Goal: Find specific page/section: Find specific page/section

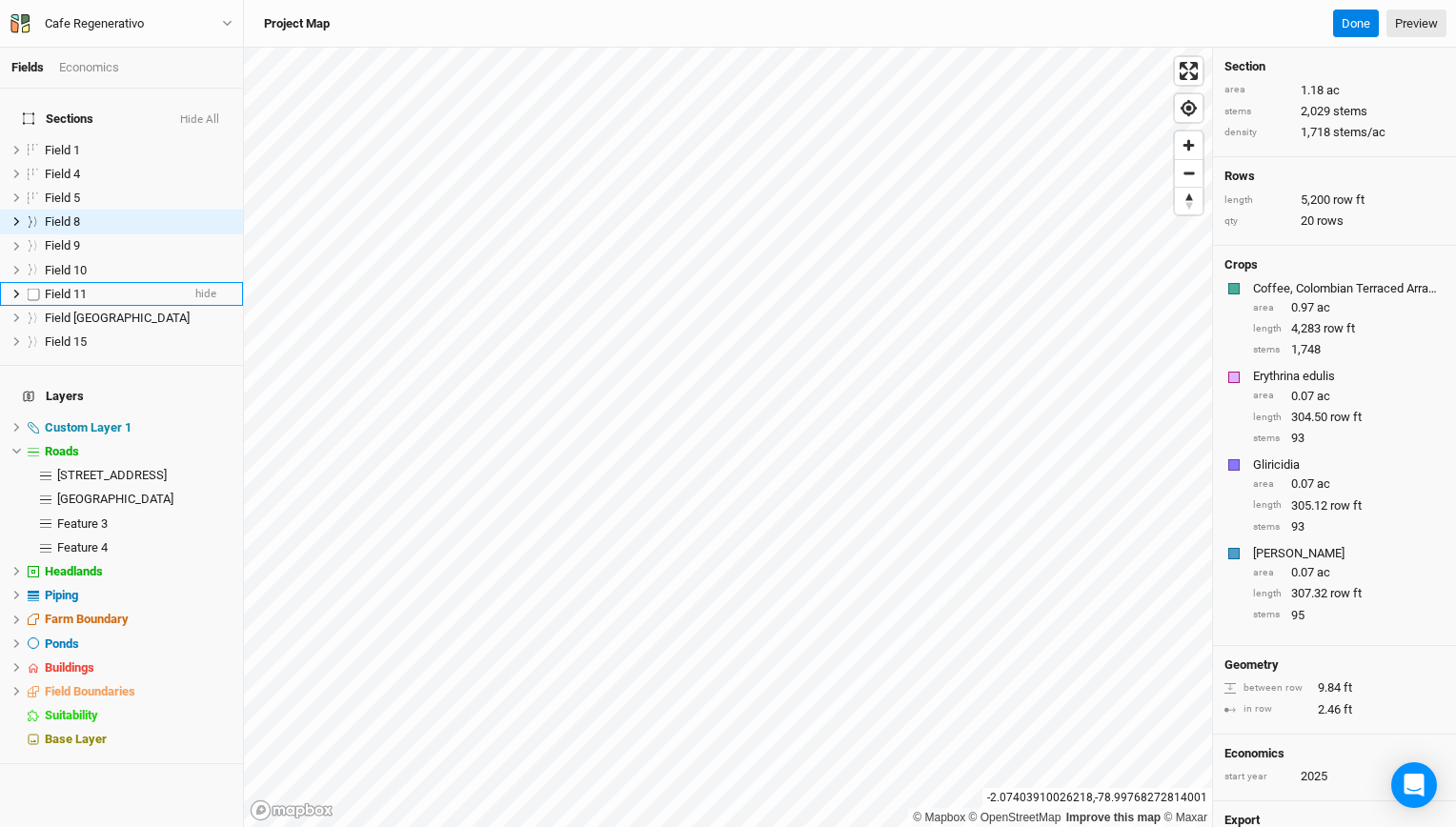
click at [92, 292] on li "Field 11 hide" at bounding box center [122, 294] width 243 height 24
click at [92, 310] on span "Field [GEOGRAPHIC_DATA]" at bounding box center [117, 317] width 145 height 14
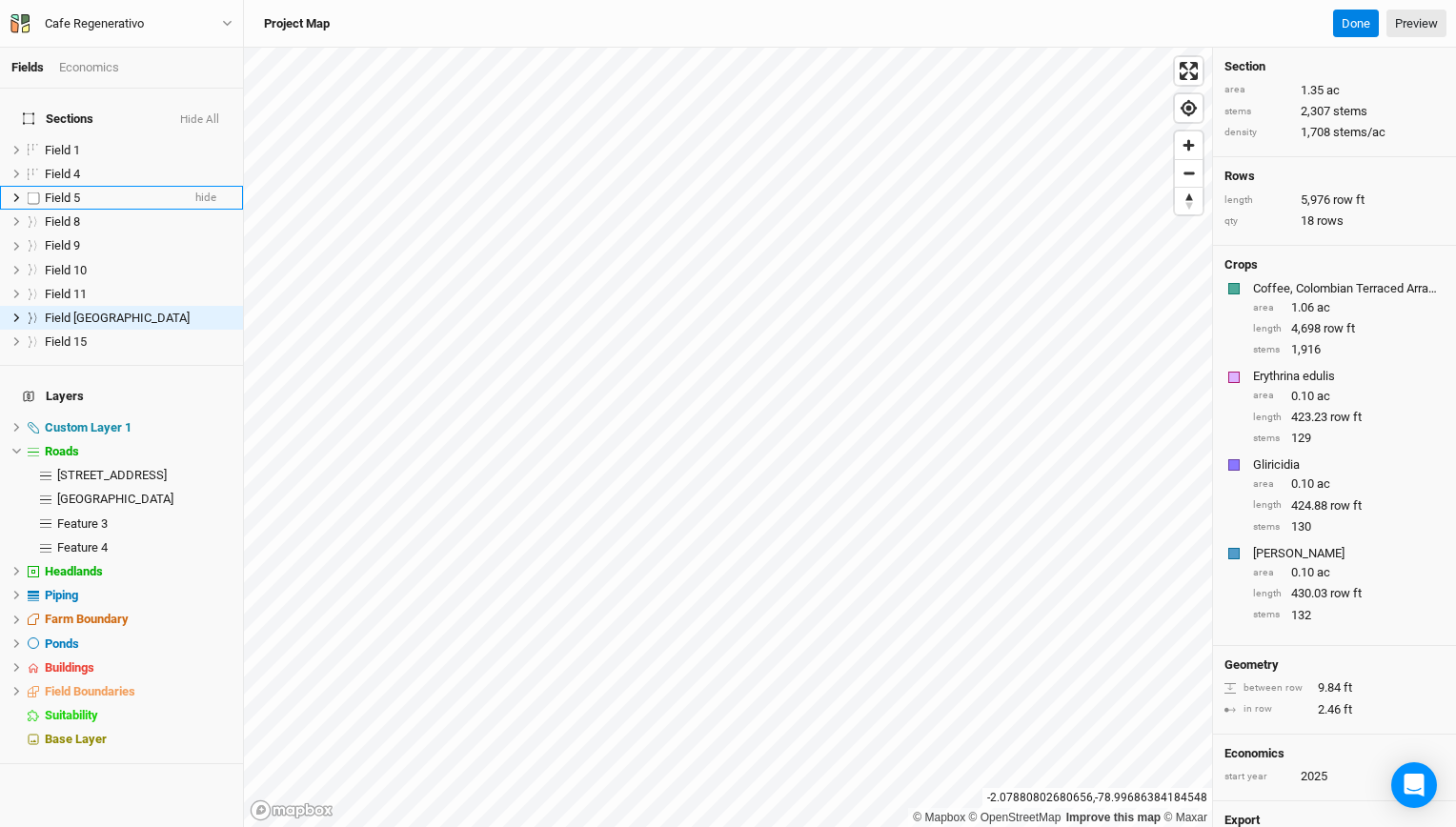
click at [92, 194] on li "Field 5 hide" at bounding box center [122, 197] width 243 height 24
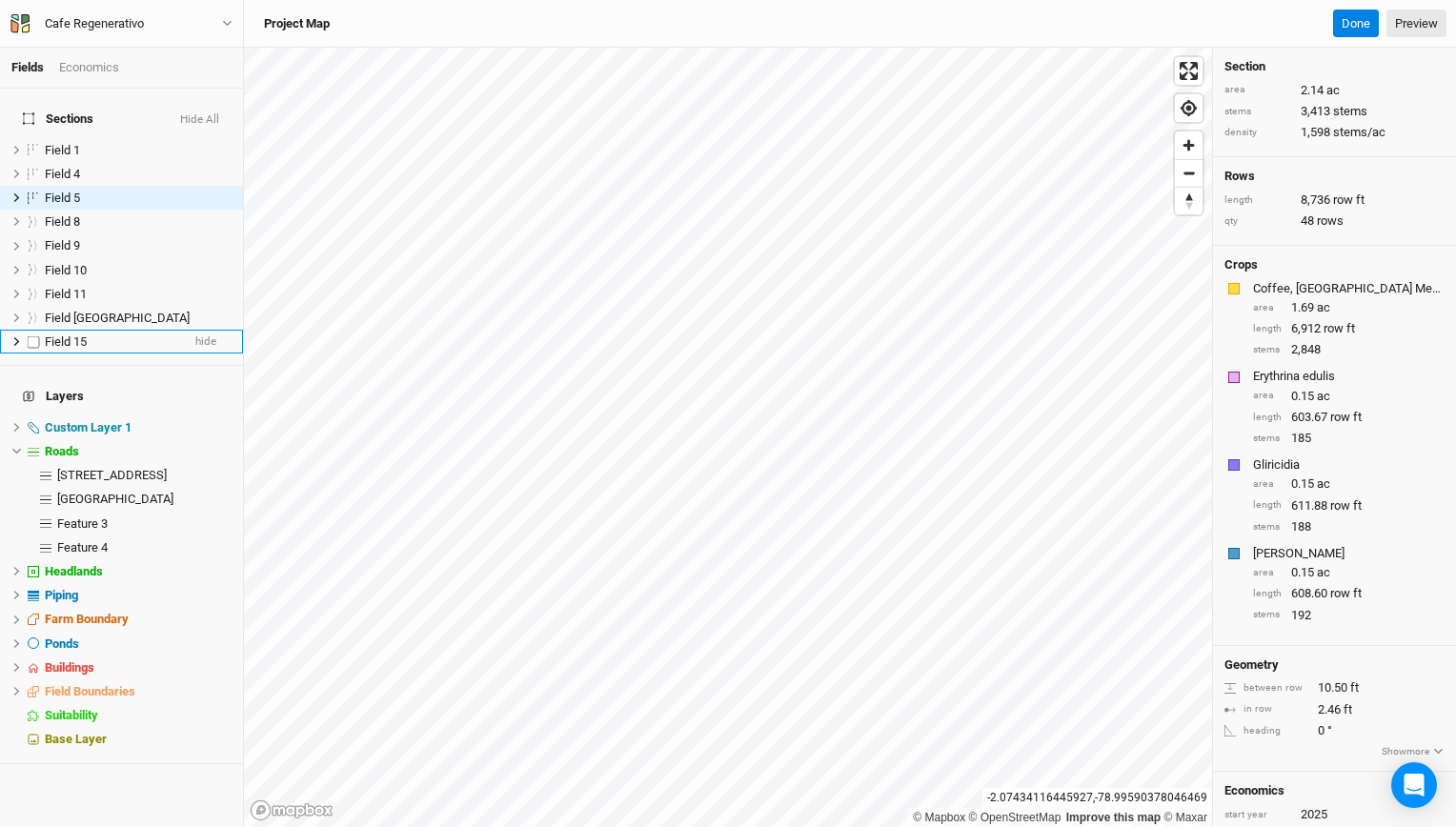
click at [80, 334] on span "Field 15" at bounding box center [66, 341] width 42 height 14
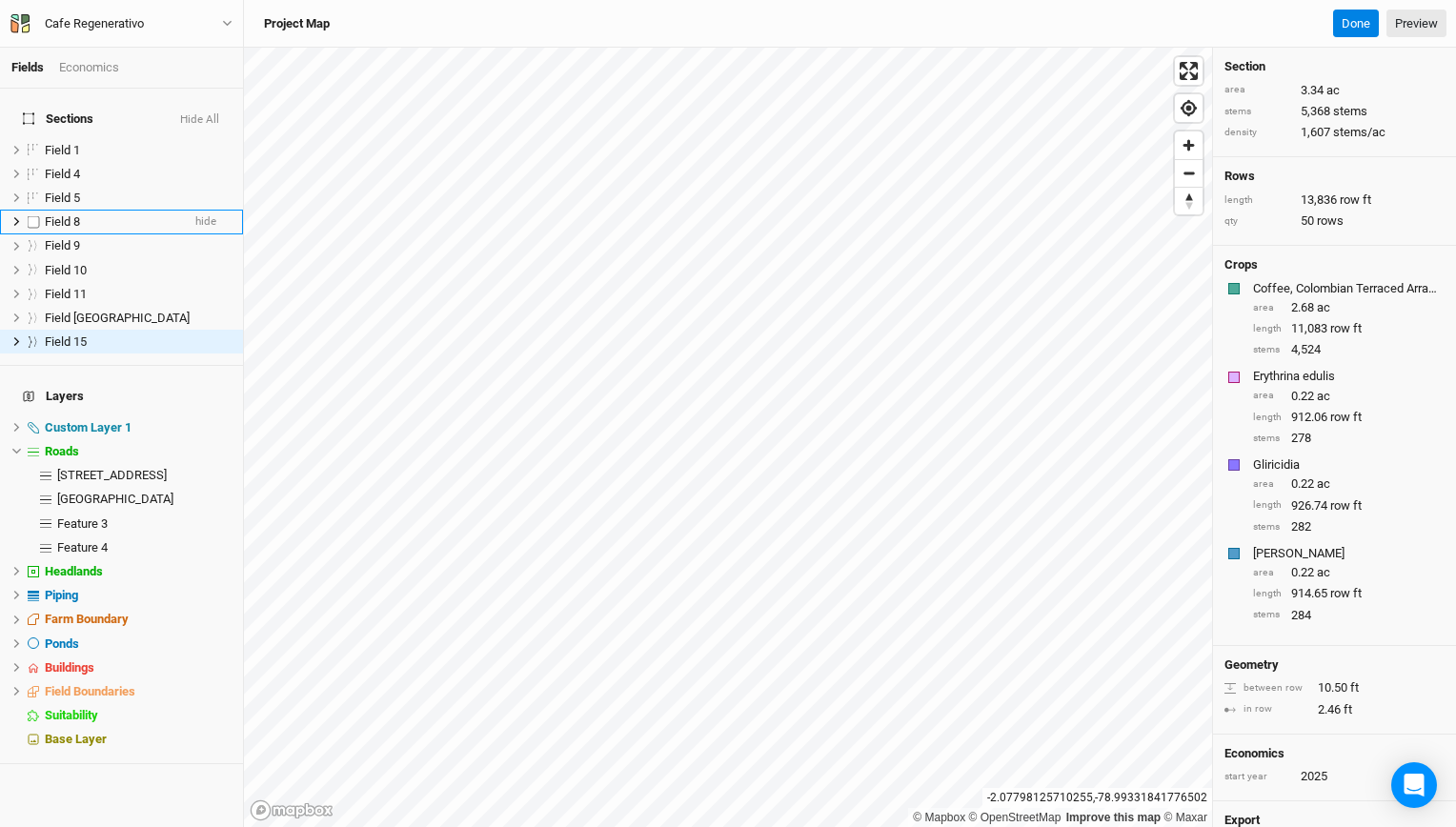
click at [90, 214] on div "Field 8" at bounding box center [112, 222] width 135 height 15
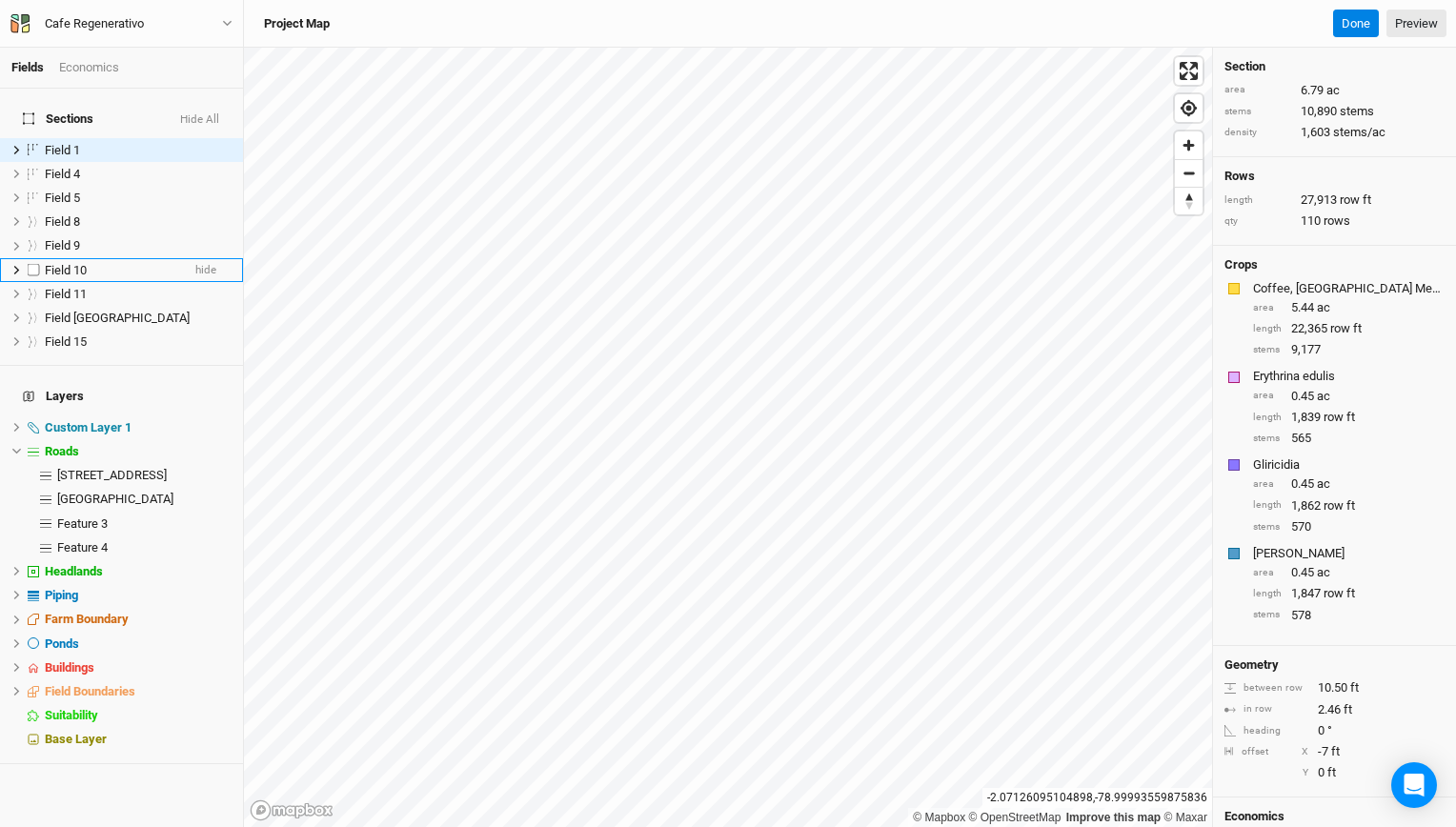
click at [82, 258] on li "Field 10 hide" at bounding box center [122, 270] width 243 height 24
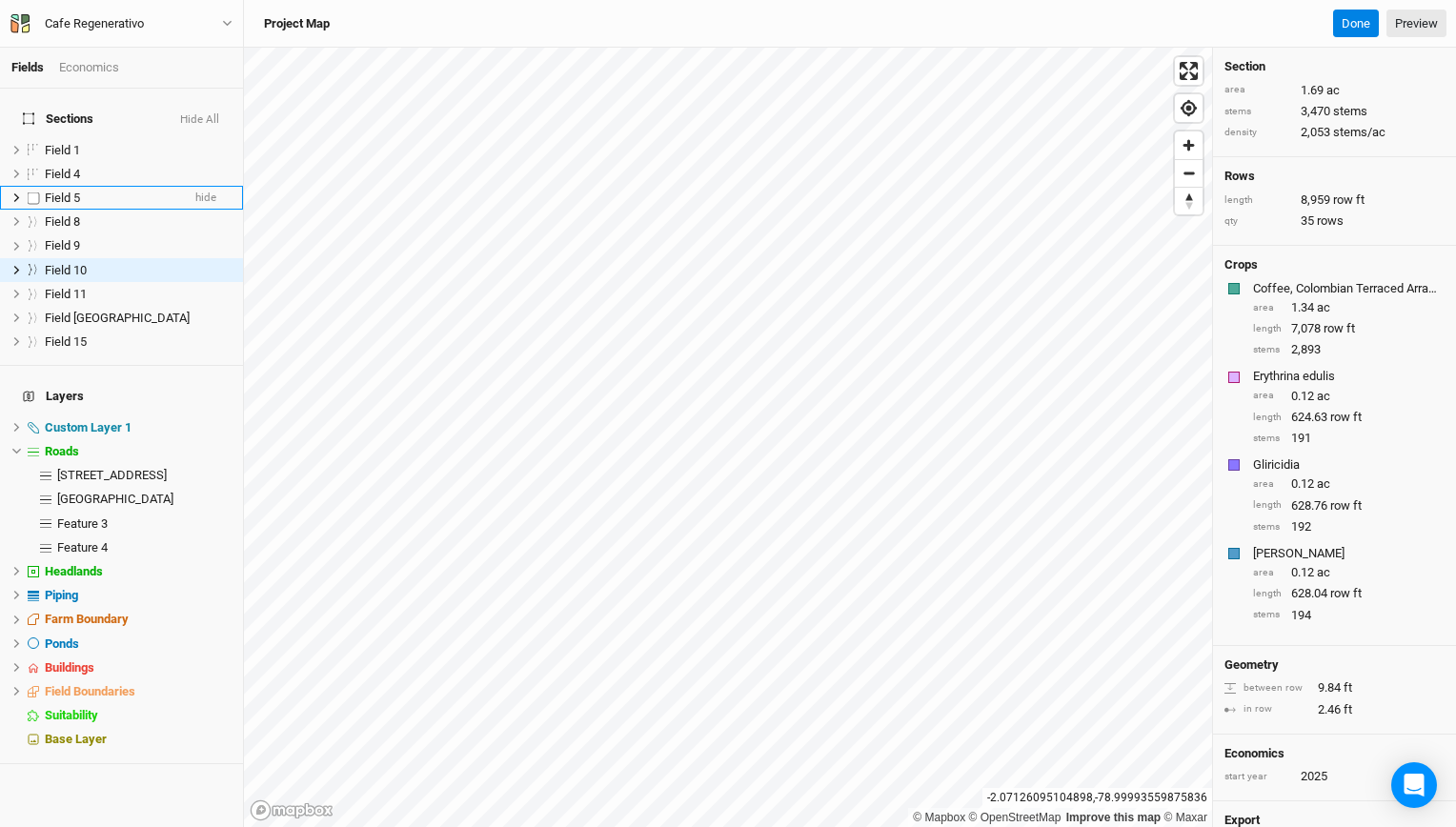
click at [80, 192] on span "Field 5" at bounding box center [62, 197] width 35 height 14
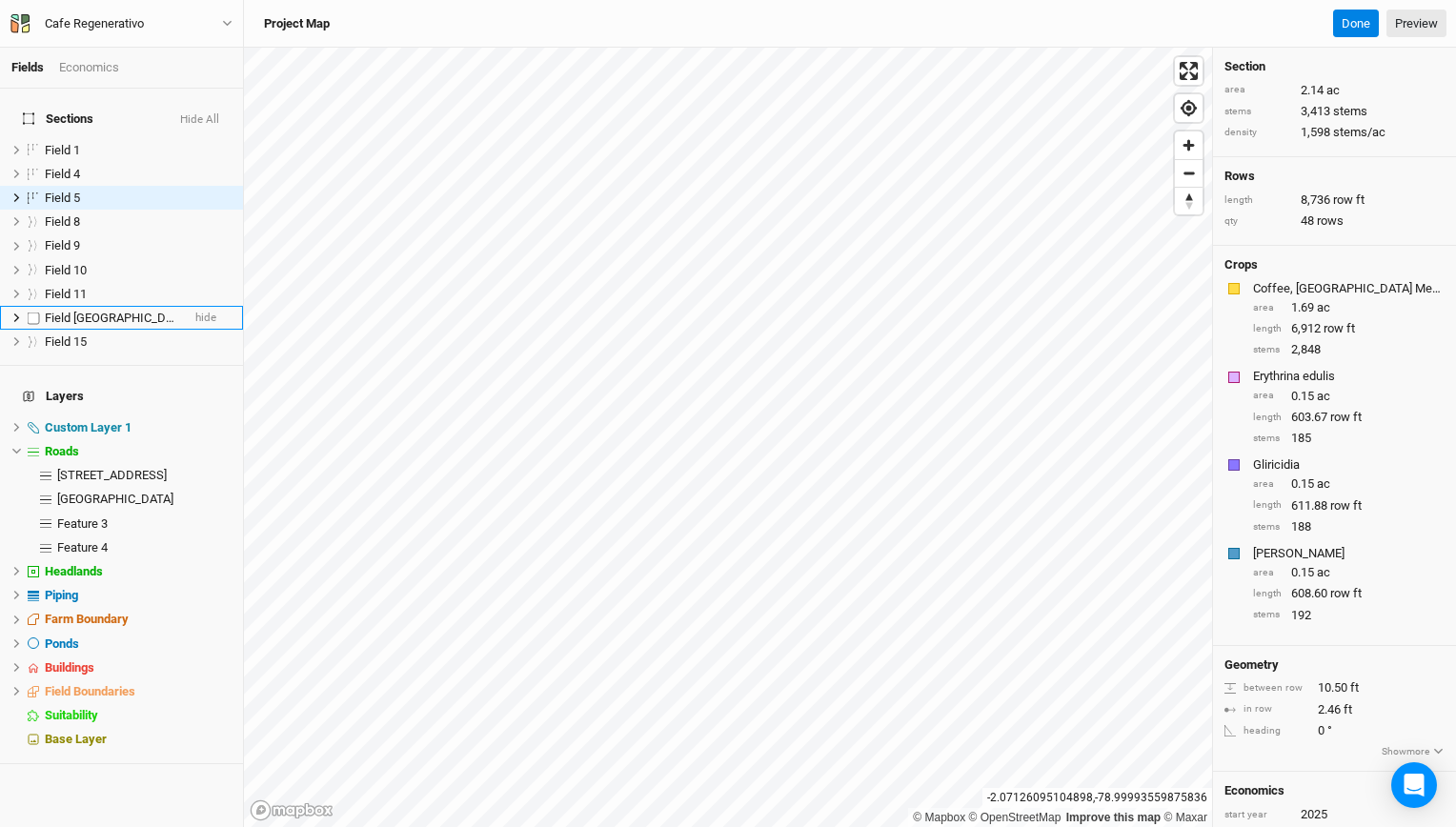
click at [77, 310] on span "Field [GEOGRAPHIC_DATA]" at bounding box center [117, 317] width 145 height 14
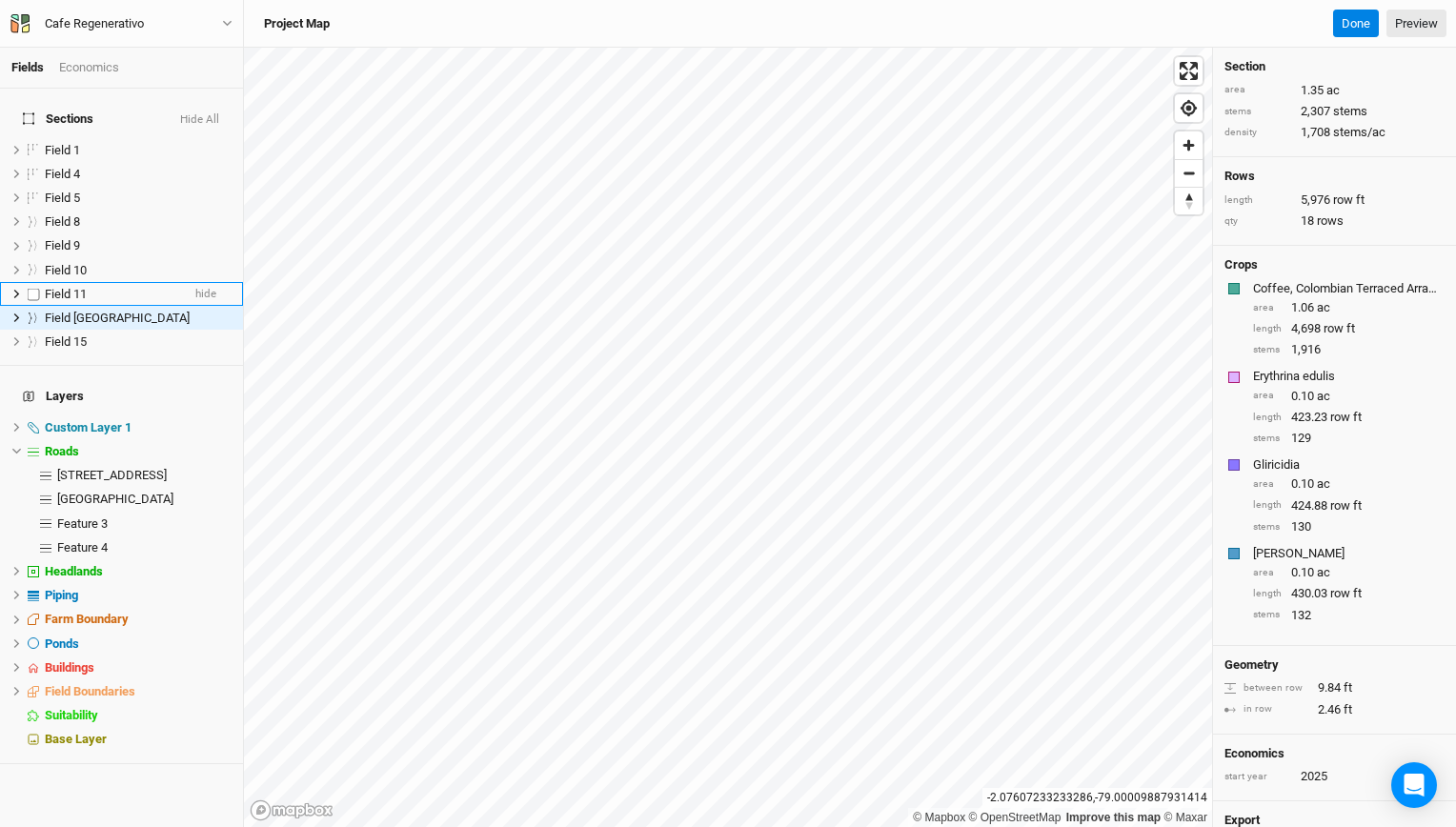
click at [71, 287] on span "Field 11" at bounding box center [66, 294] width 42 height 14
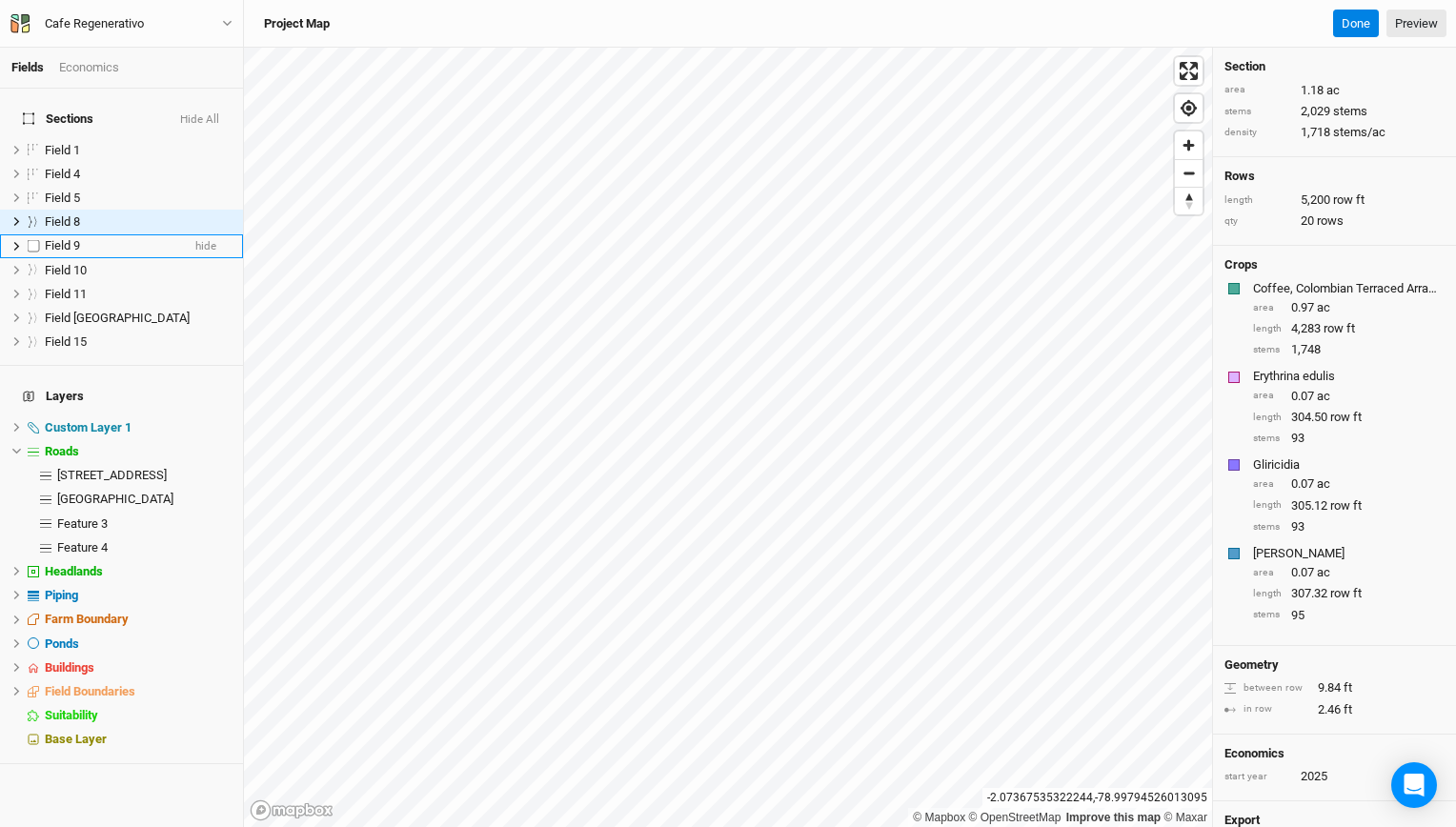
click at [114, 244] on li "Field 9 hide" at bounding box center [122, 246] width 243 height 24
click at [114, 258] on li "Field 10 hide" at bounding box center [122, 270] width 243 height 24
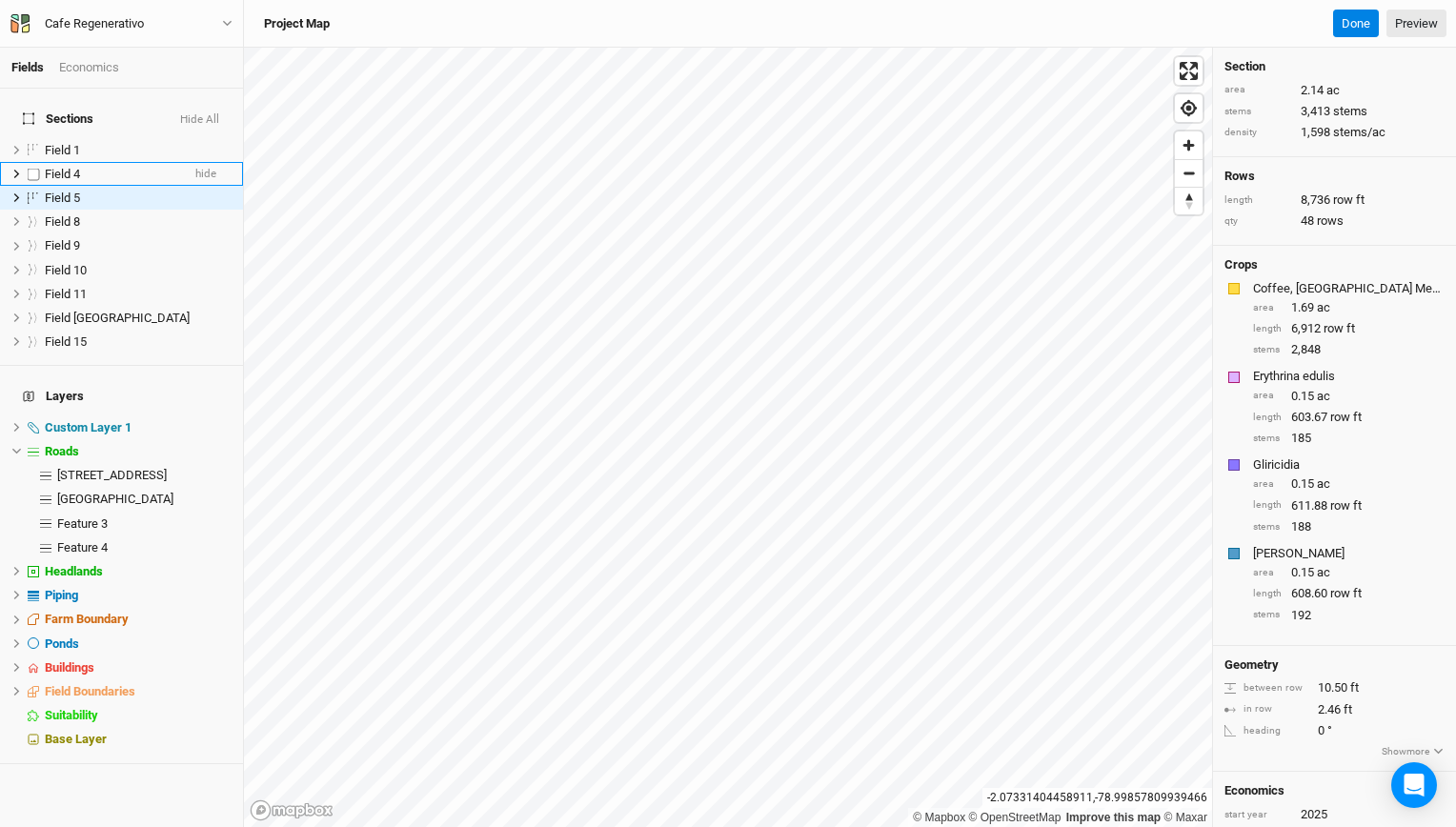
click at [123, 168] on div "Field 4" at bounding box center [112, 174] width 135 height 15
click at [70, 305] on li "Field 13 [GEOGRAPHIC_DATA] hide" at bounding box center [122, 317] width 243 height 24
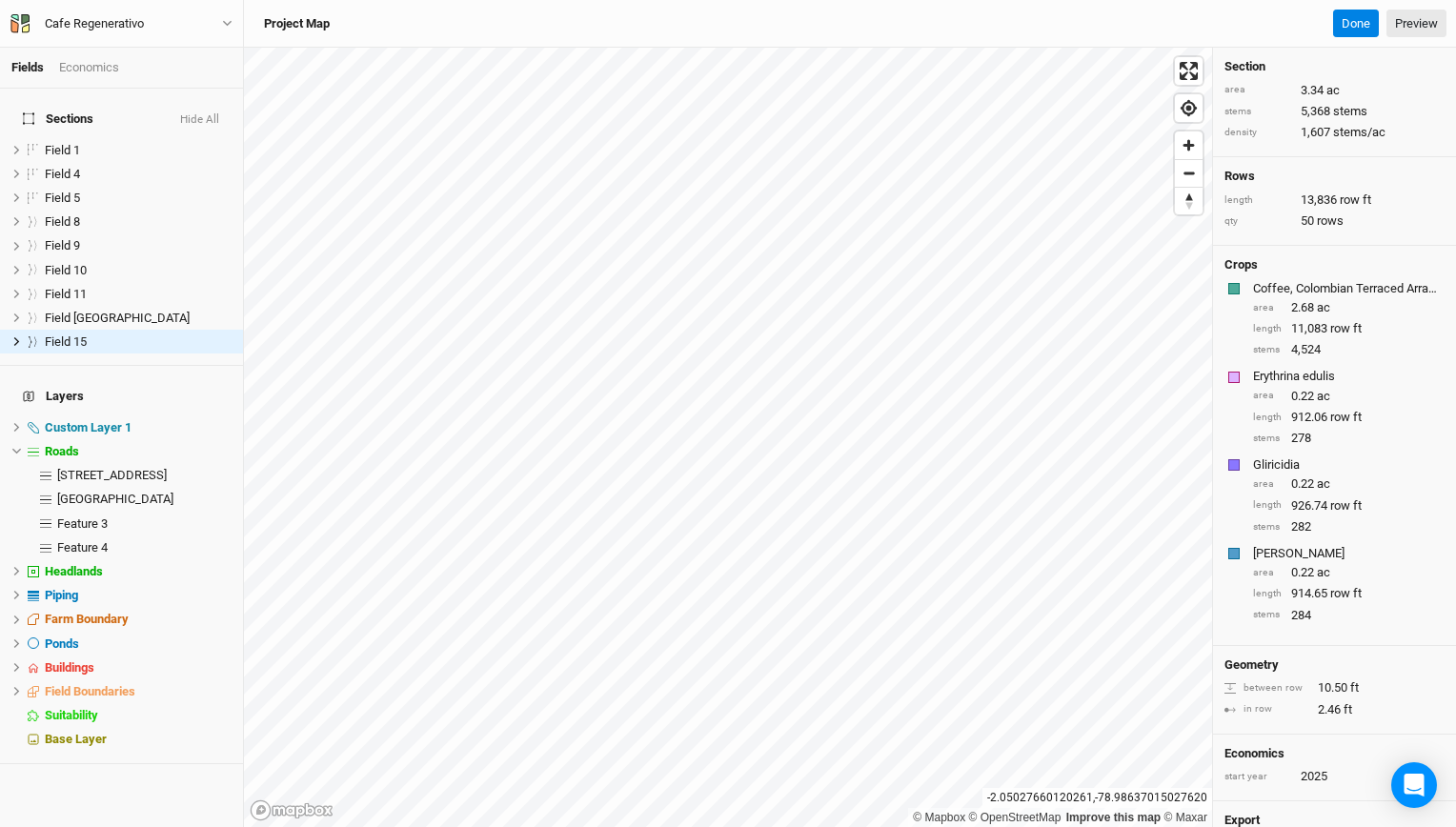
click at [971, 45] on div "Fields Economics Sections Hide All Field 1 hide Field 4 hide Field 5 hide Field…" at bounding box center [728, 414] width 1456 height 827
click at [1430, 520] on div "Crops Coffee, Colombian Terraced Arrabica area 2.07 ac length 9,176 row ft stem…" at bounding box center [1334, 446] width 243 height 400
